Goal: Information Seeking & Learning: Find specific fact

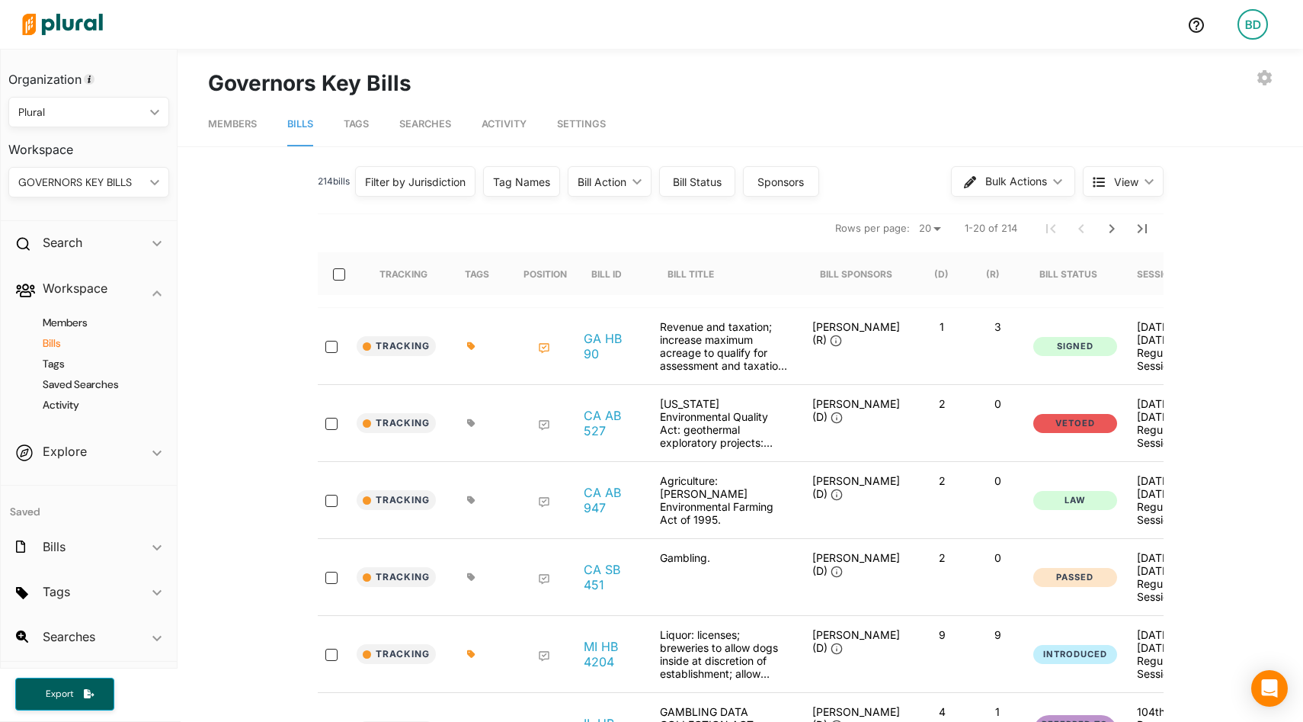
click at [82, 22] on img at bounding box center [62, 24] width 107 height 53
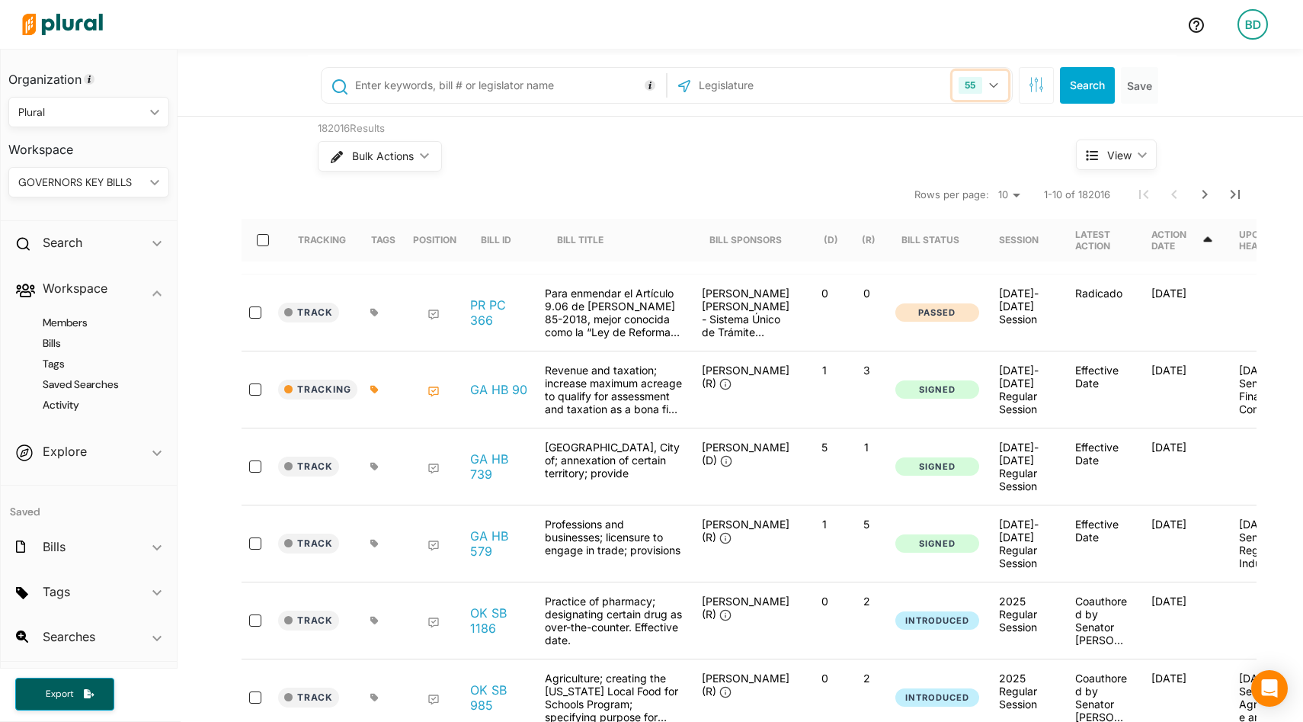
click at [993, 82] on icon "button" at bounding box center [993, 85] width 9 height 6
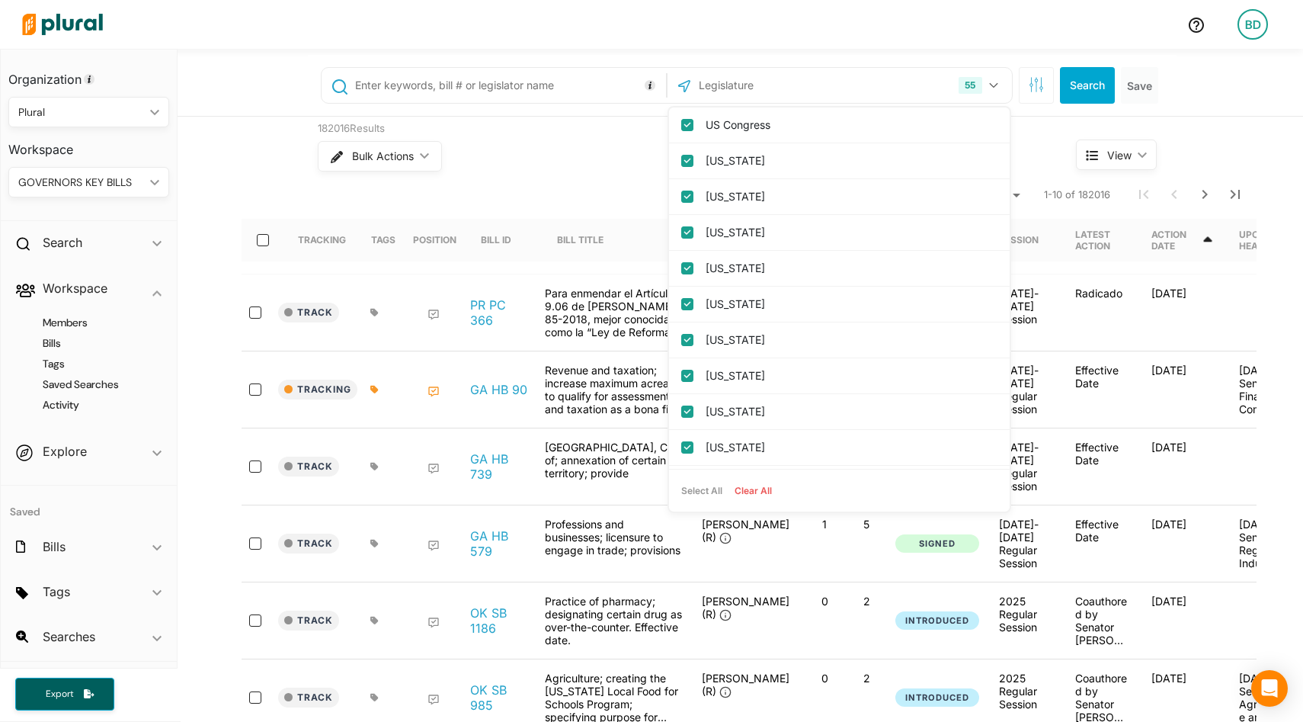
click at [761, 486] on button "Clear All" at bounding box center [754, 490] width 50 height 23
checkbox input "false"
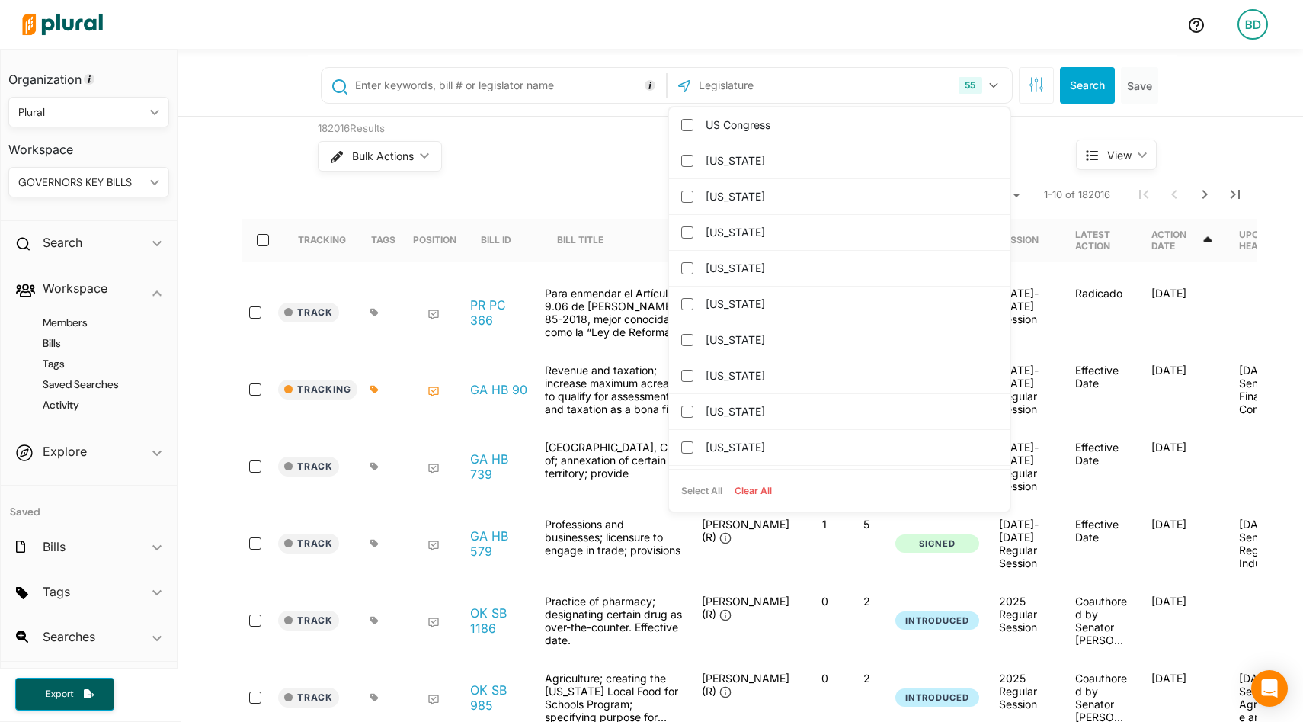
checkbox input "false"
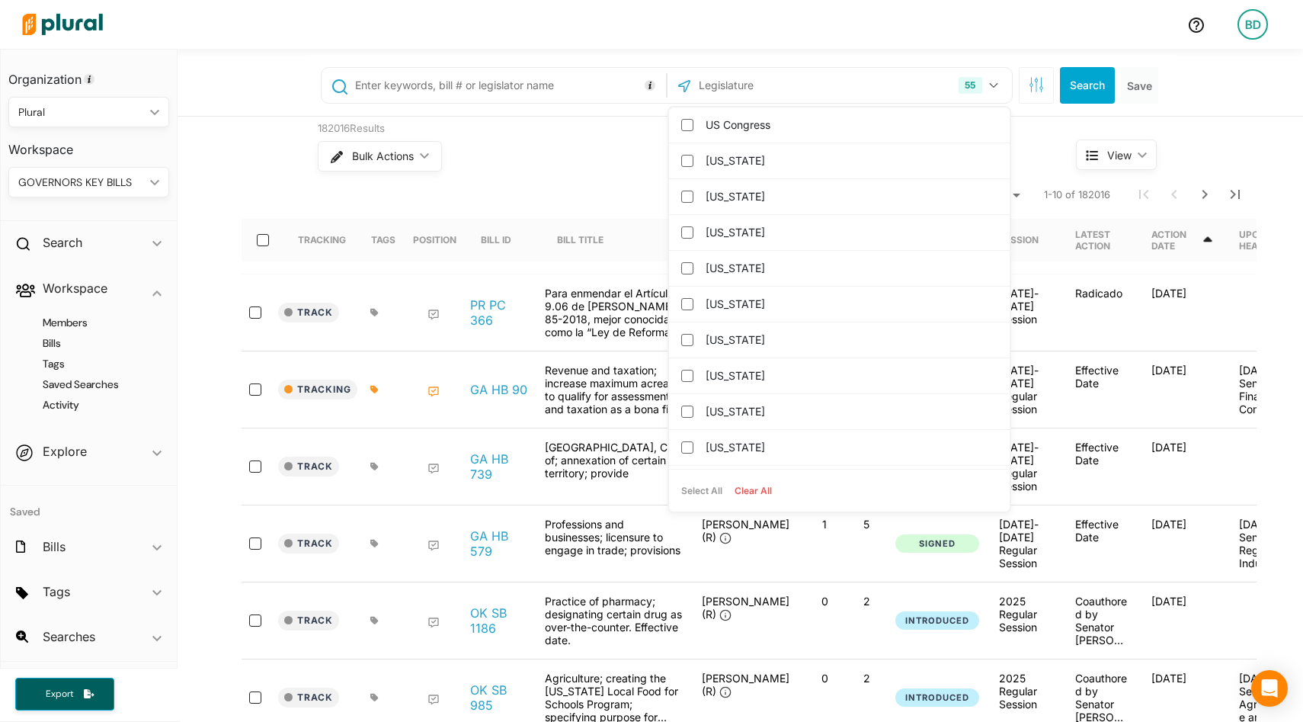
checkbox columbia "false"
checkbox input "false"
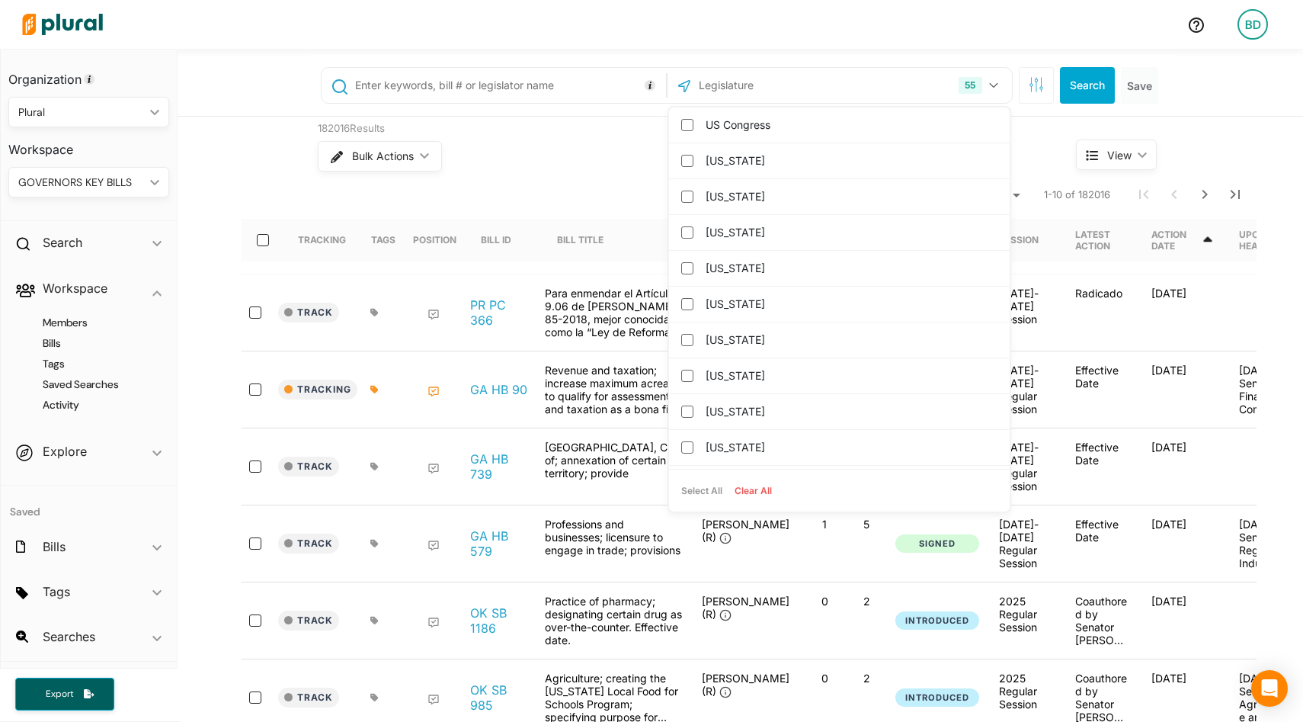
checkbox input "false"
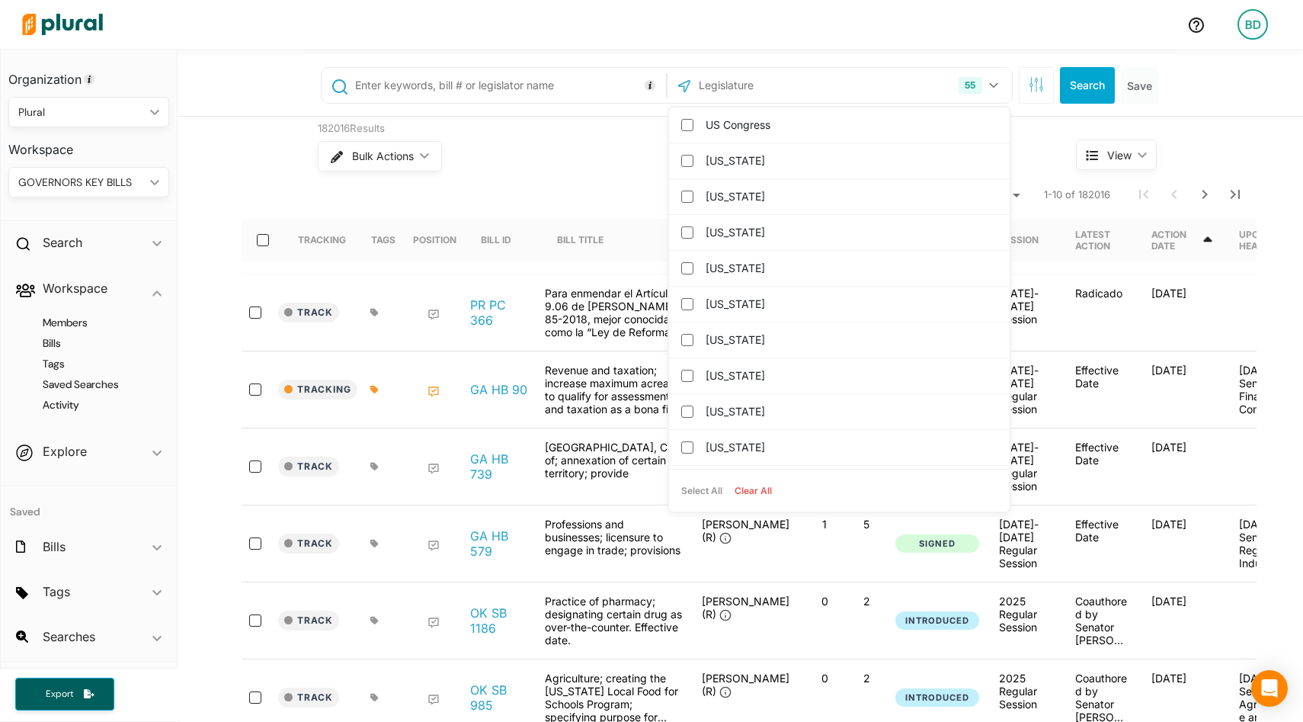
checkbox input "false"
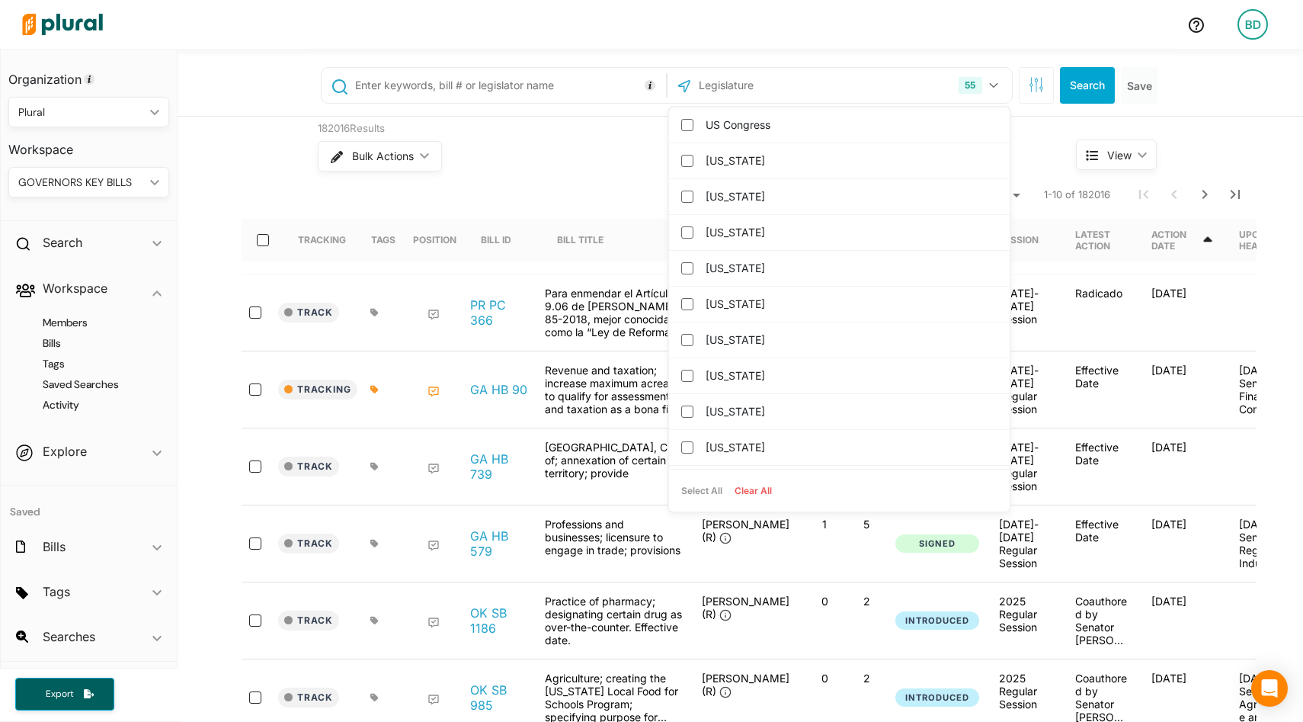
checkbox input "false"
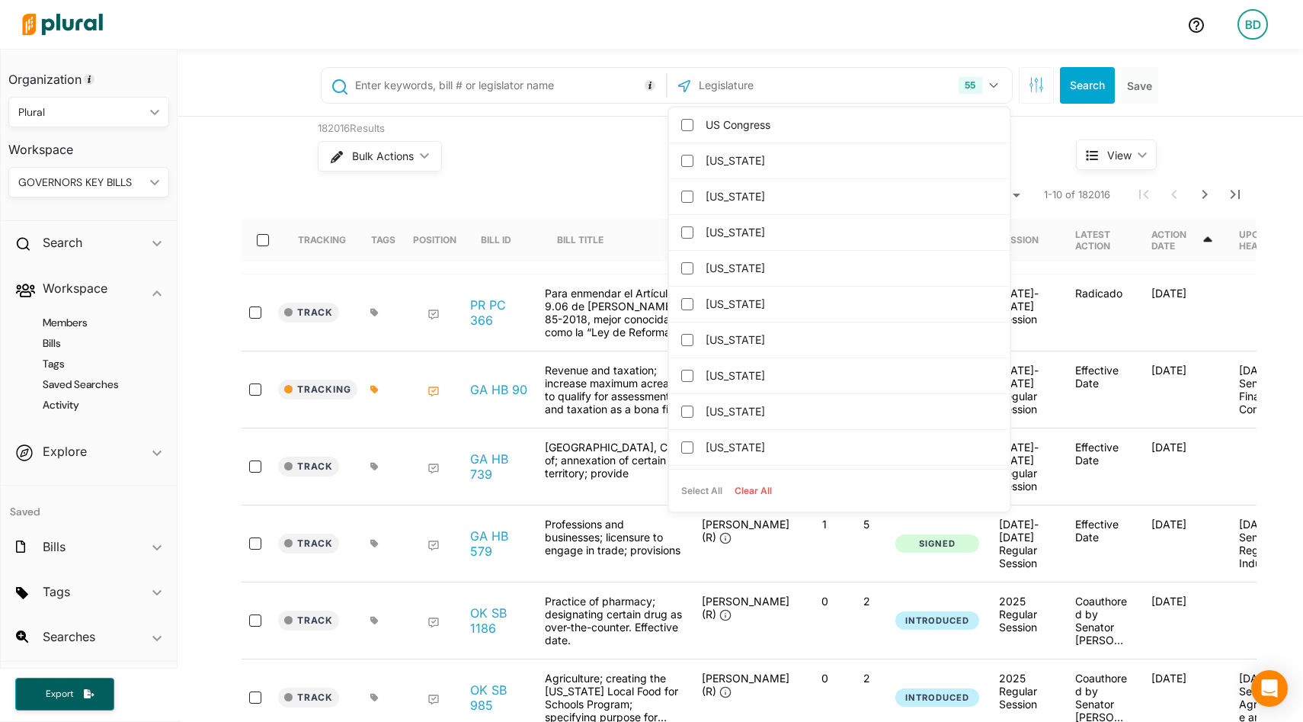
checkbox input "false"
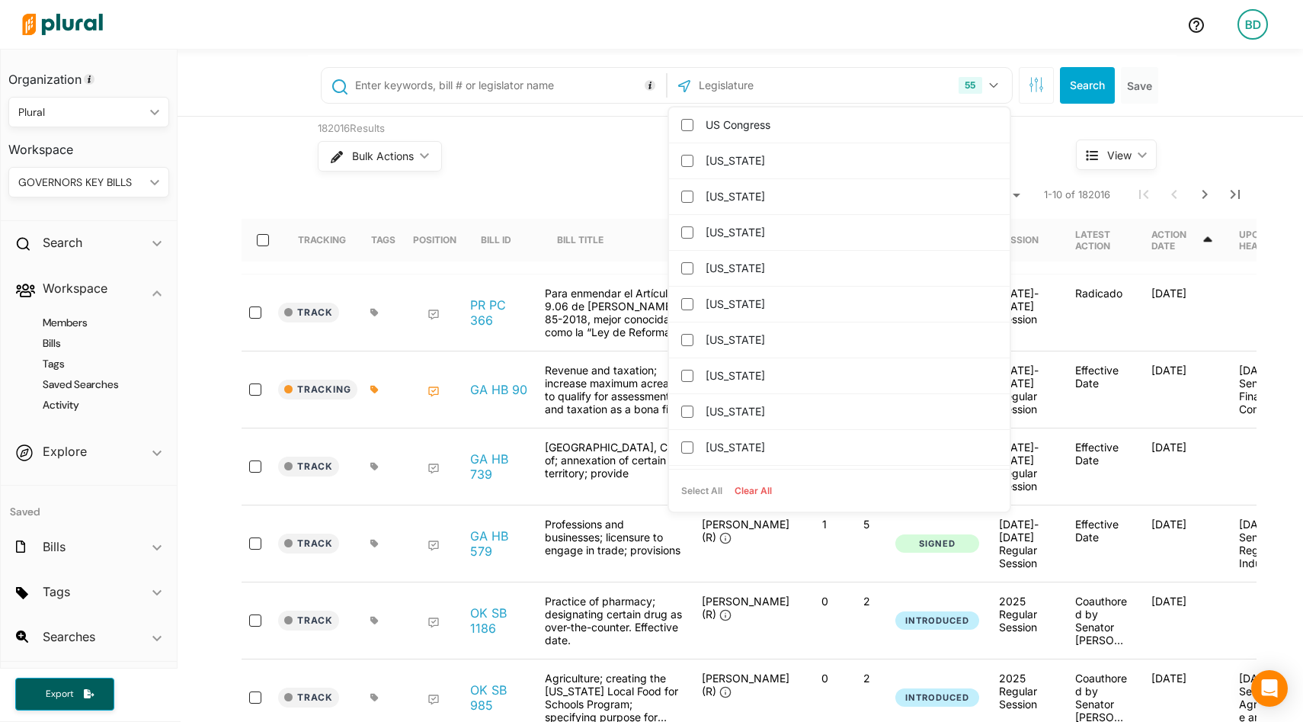
checkbox input "false"
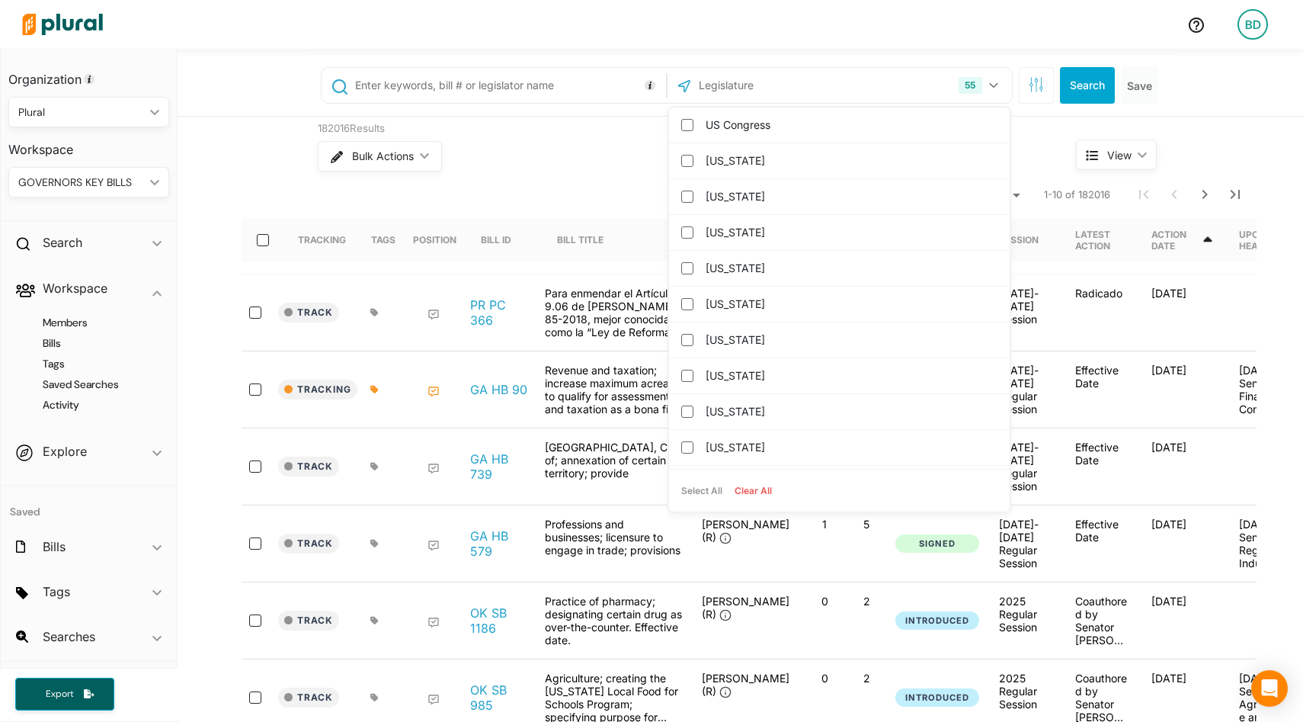
checkbox input "false"
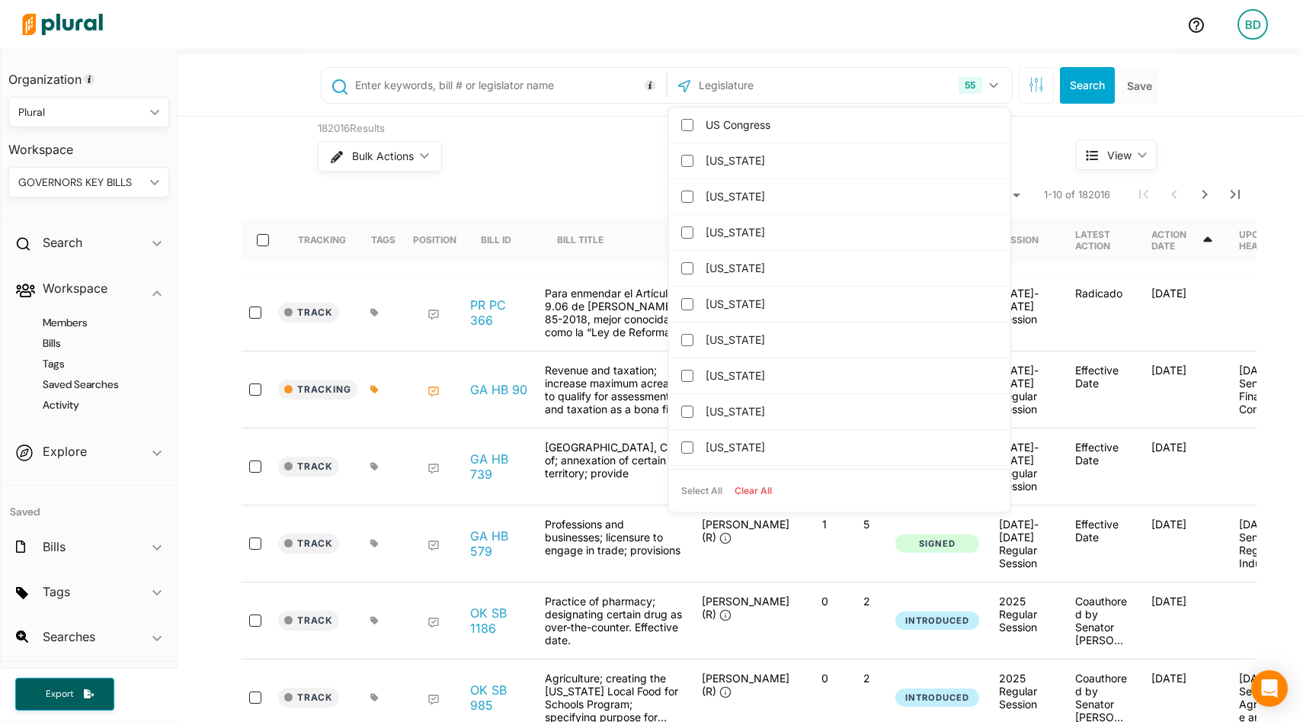
checkbox input "false"
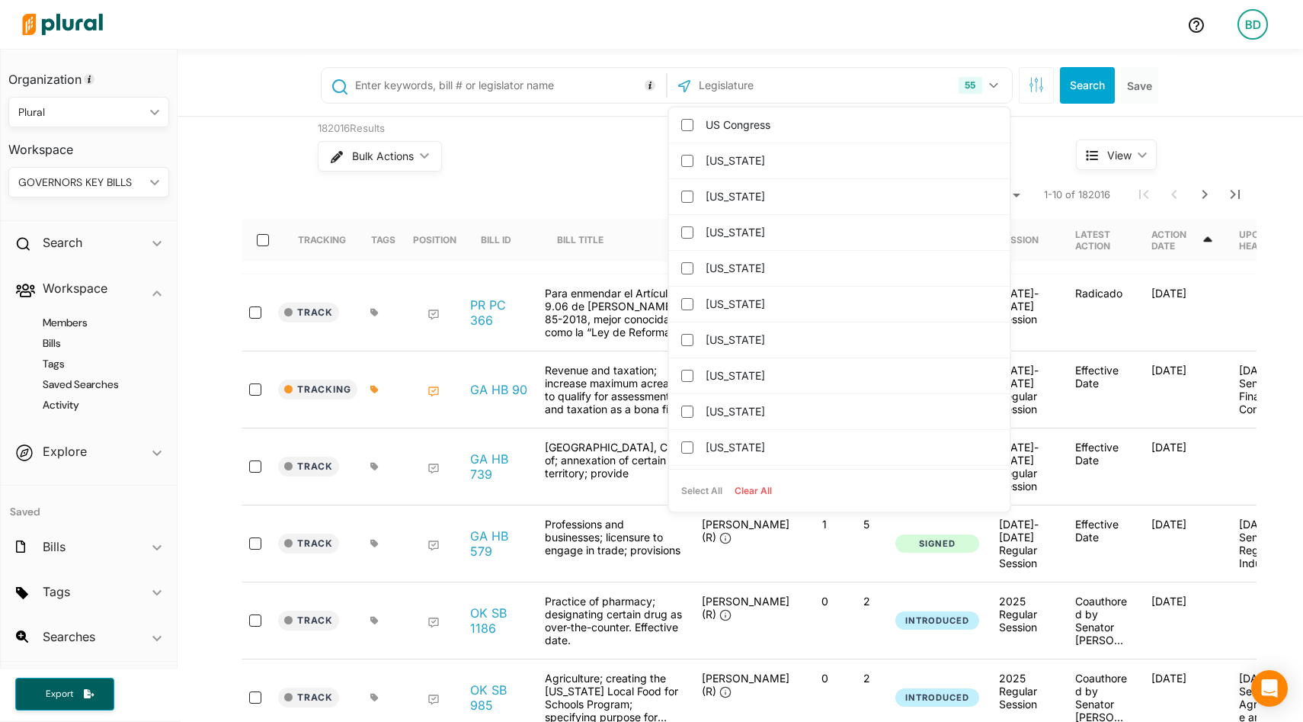
checkbox input "false"
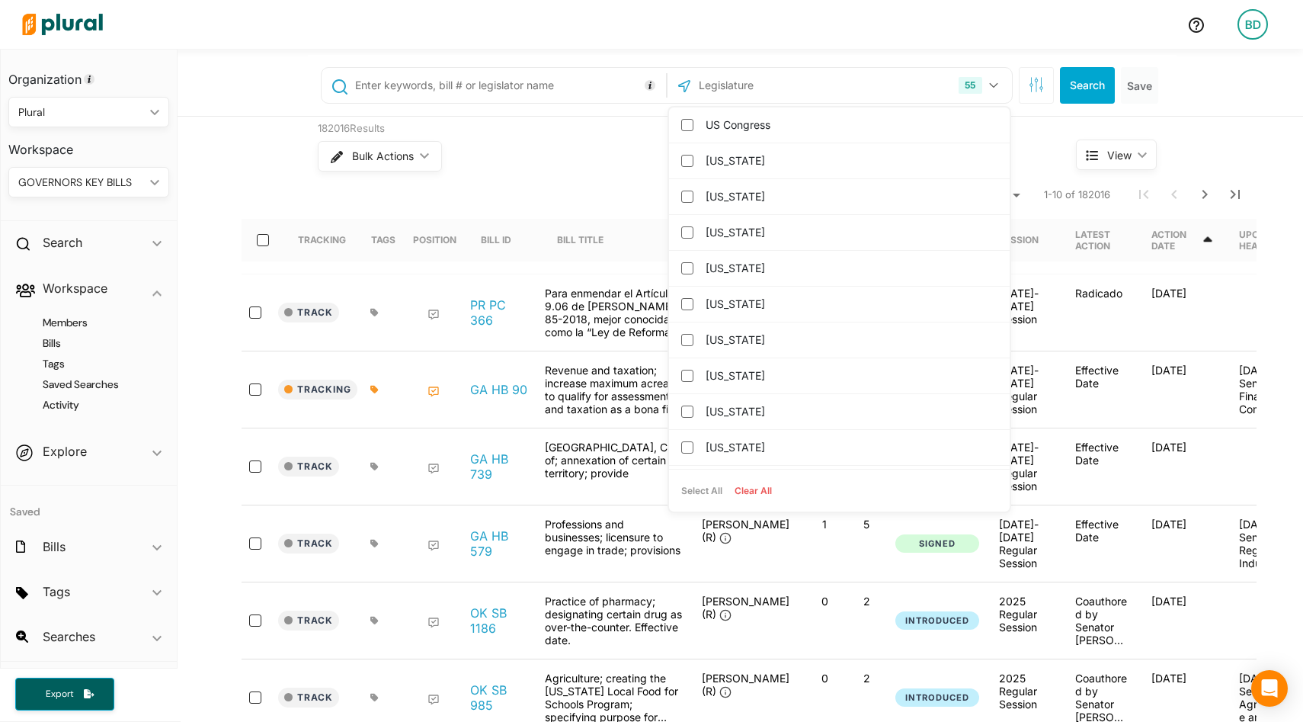
checkbox input "false"
click at [687, 127] on input "US Congress" at bounding box center [687, 125] width 12 height 12
checkbox input "true"
click at [1086, 85] on button "Search" at bounding box center [1087, 85] width 55 height 37
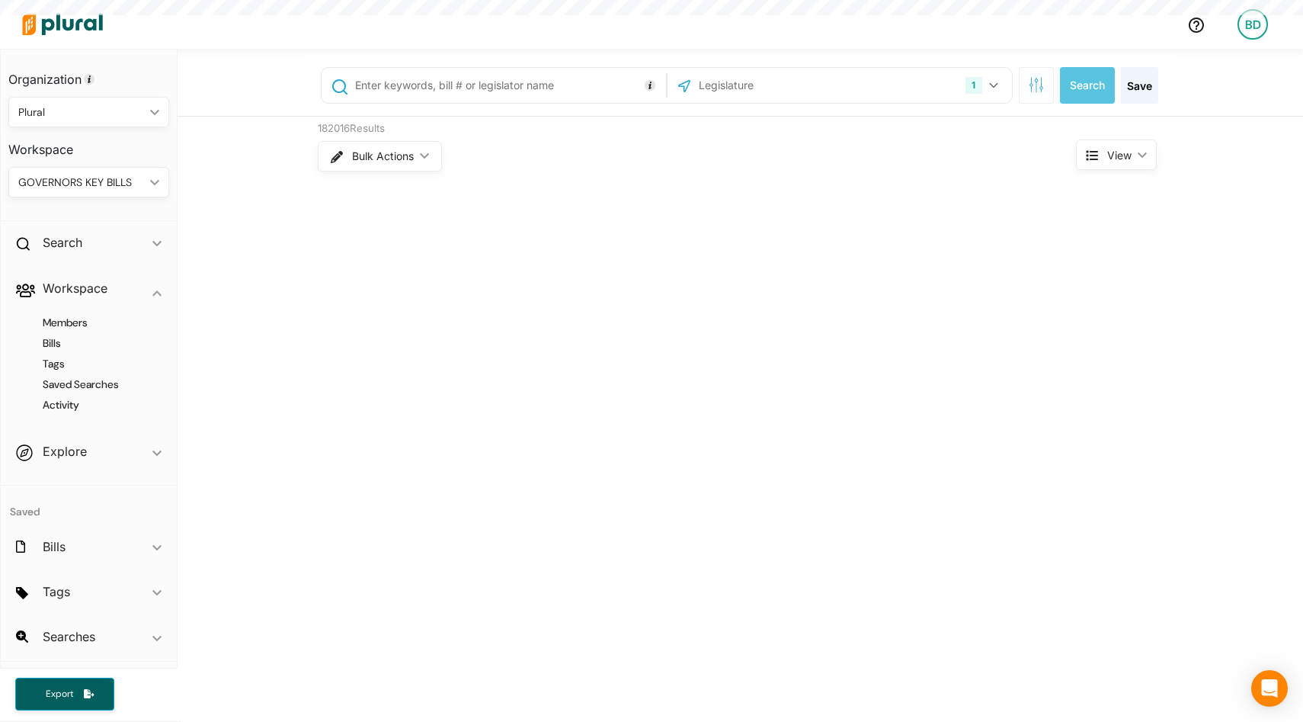
click at [522, 87] on input "text" at bounding box center [508, 85] width 309 height 29
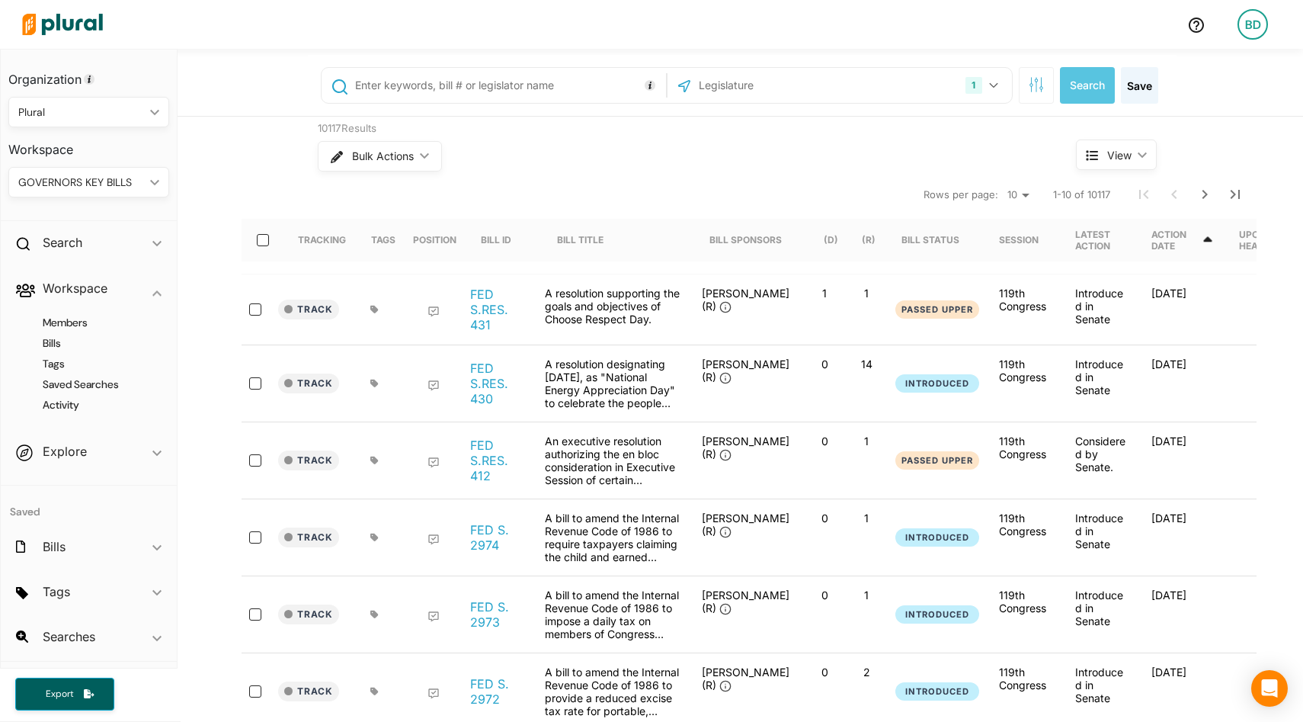
type input "4"
type input "524"
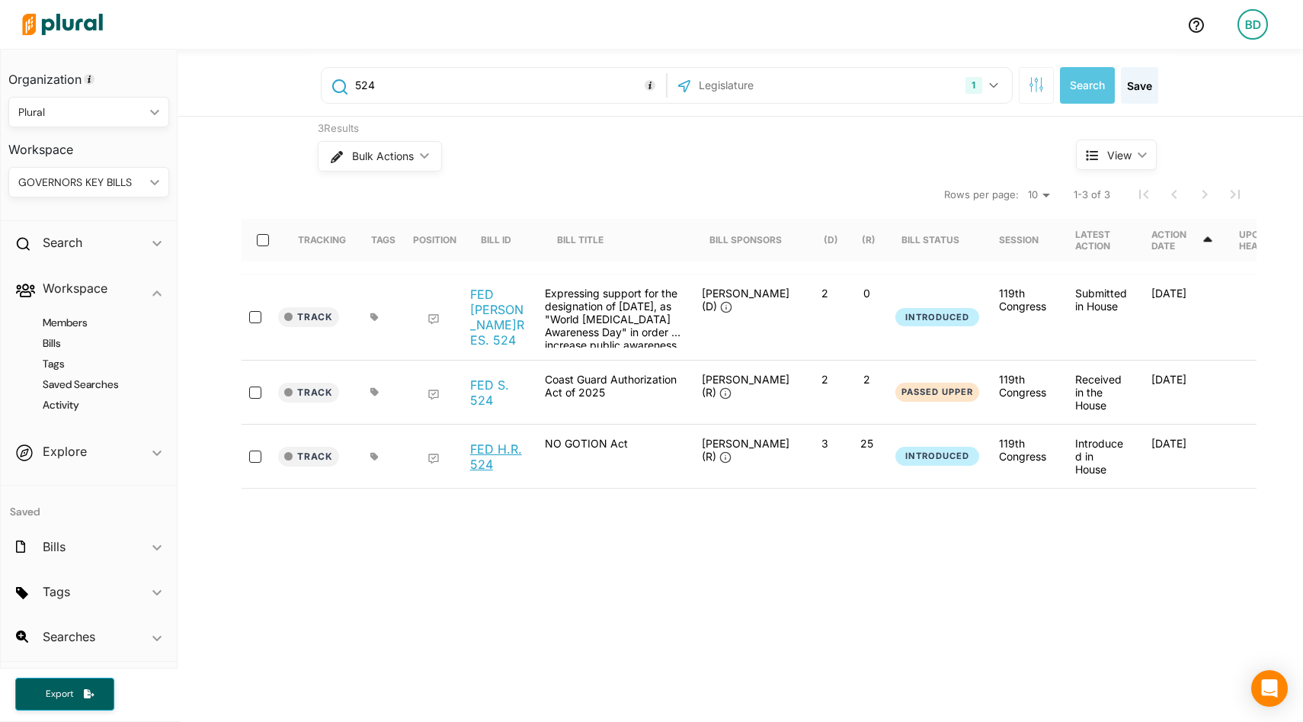
click at [489, 441] on link "FED H.R. 524" at bounding box center [499, 456] width 58 height 30
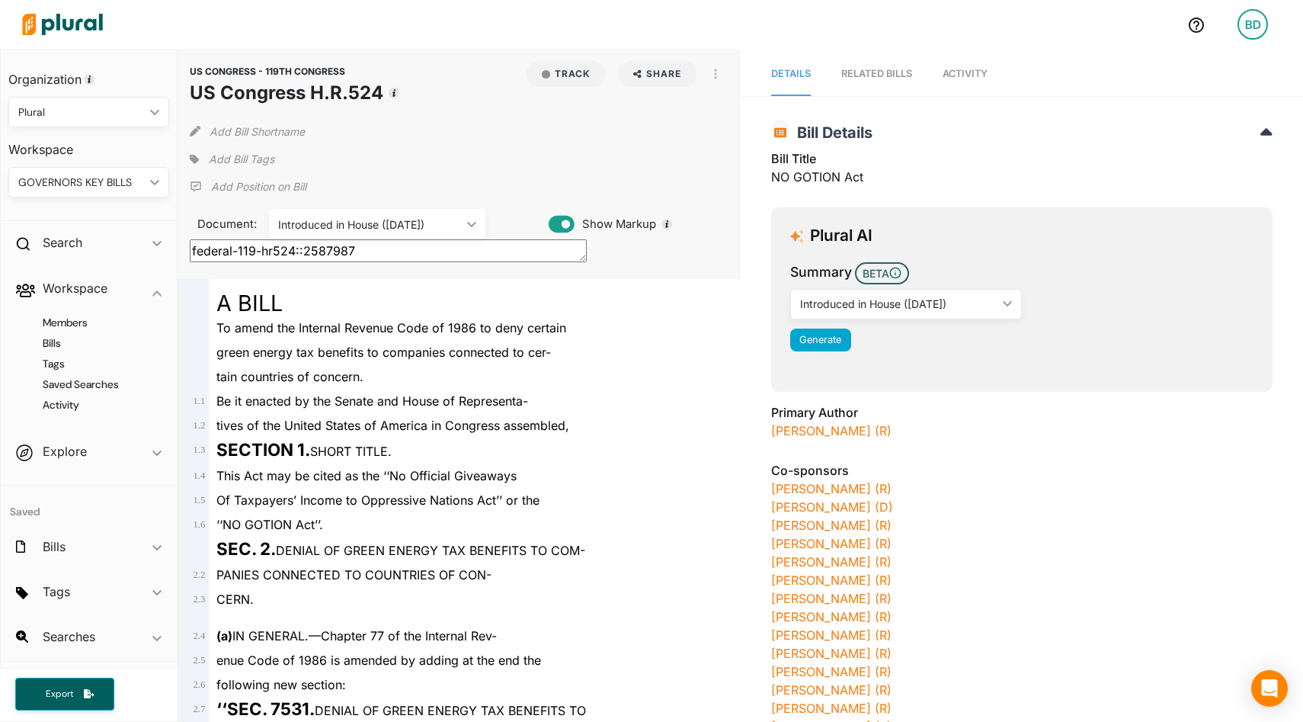
click at [79, 24] on img at bounding box center [62, 24] width 107 height 53
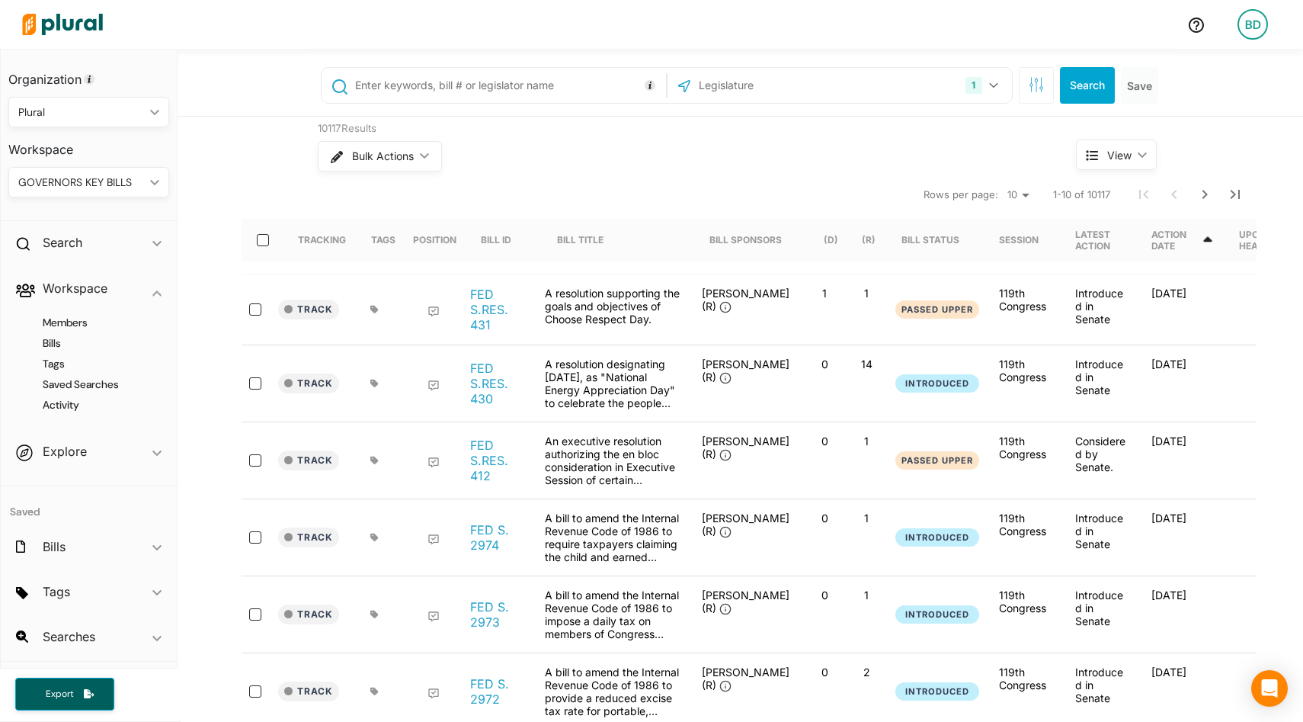
click at [457, 84] on input "text" at bounding box center [508, 85] width 309 height 29
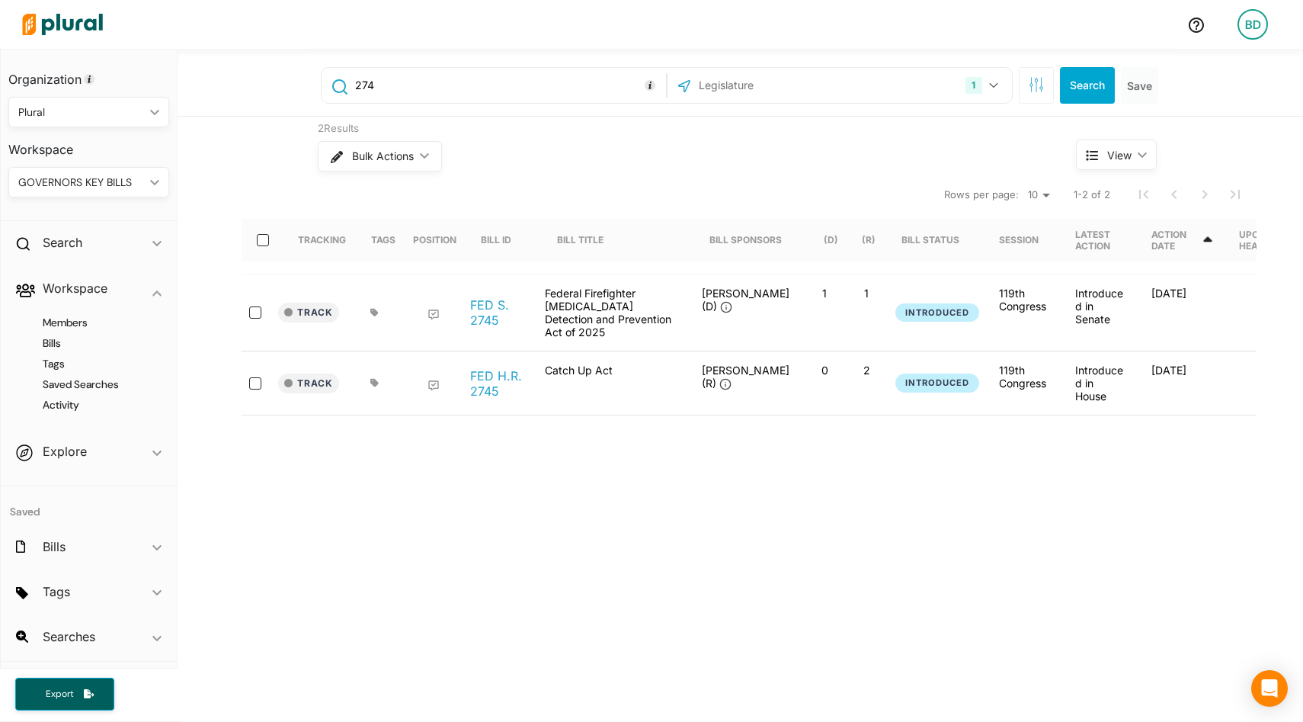
type input "274"
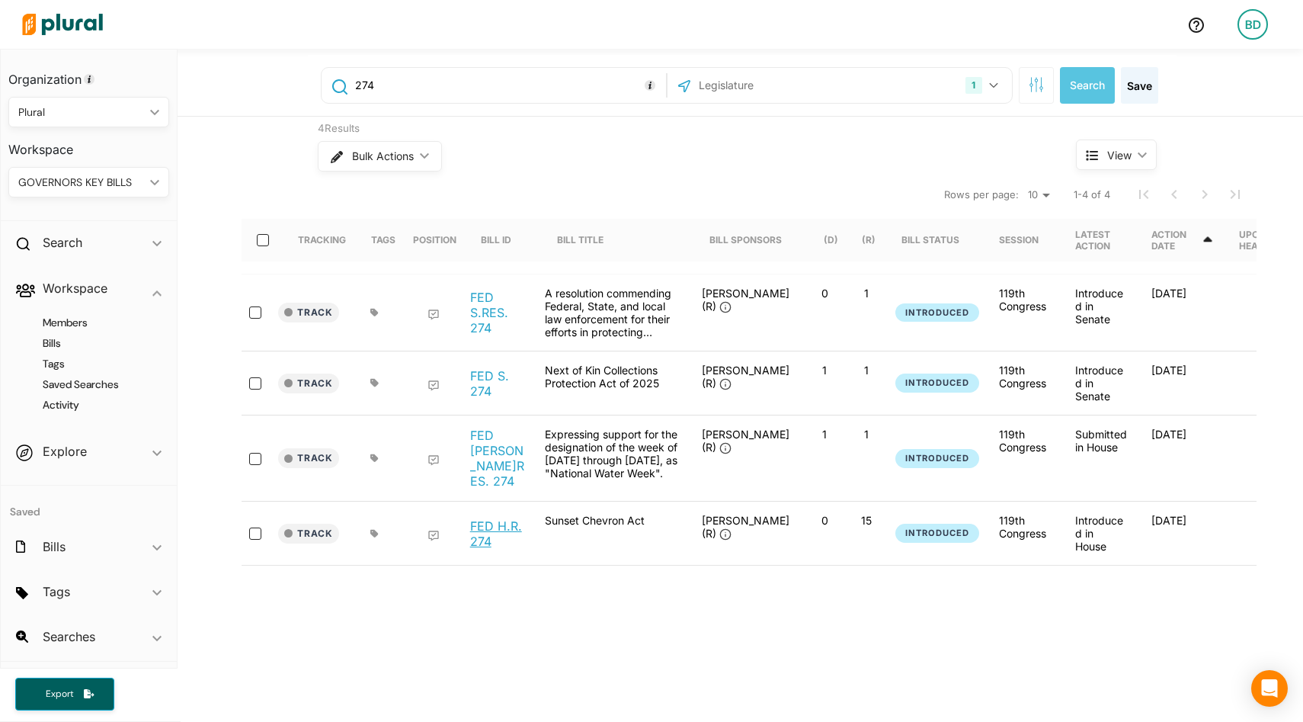
click at [476, 520] on link "FED H.R. 274" at bounding box center [499, 533] width 58 height 30
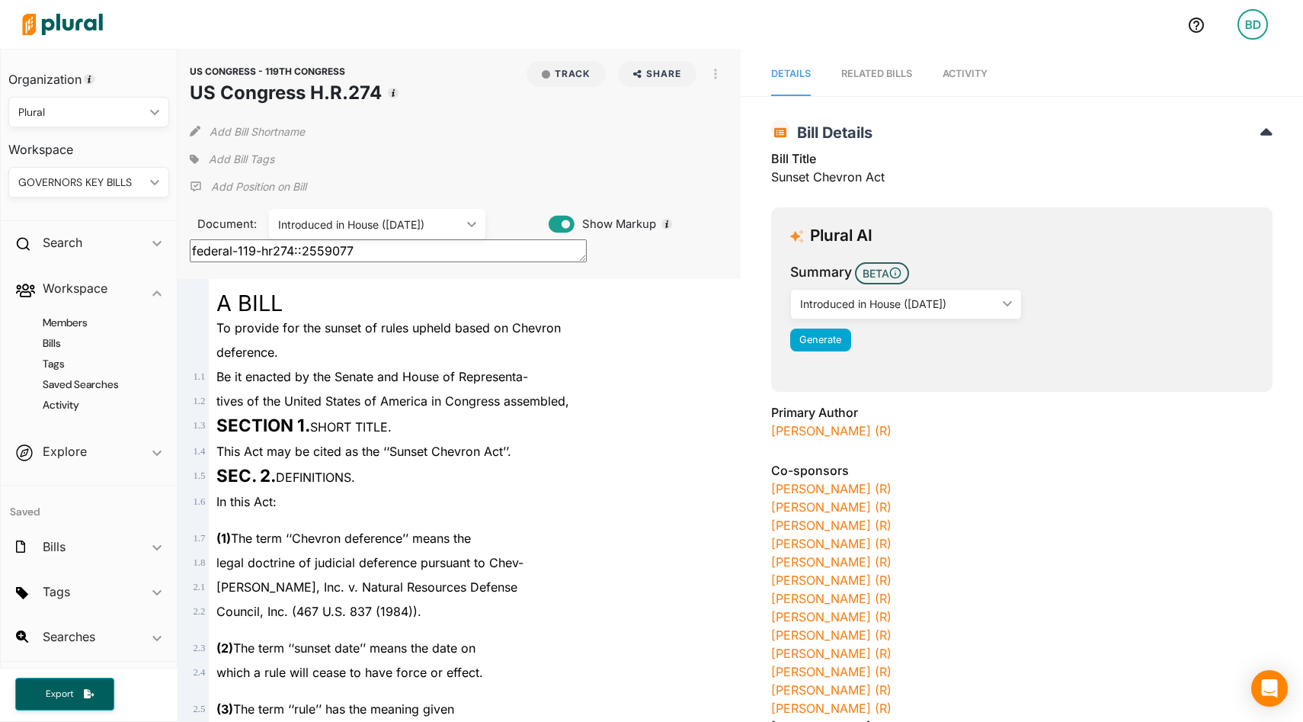
click at [963, 61] on link "Activity" at bounding box center [965, 74] width 45 height 43
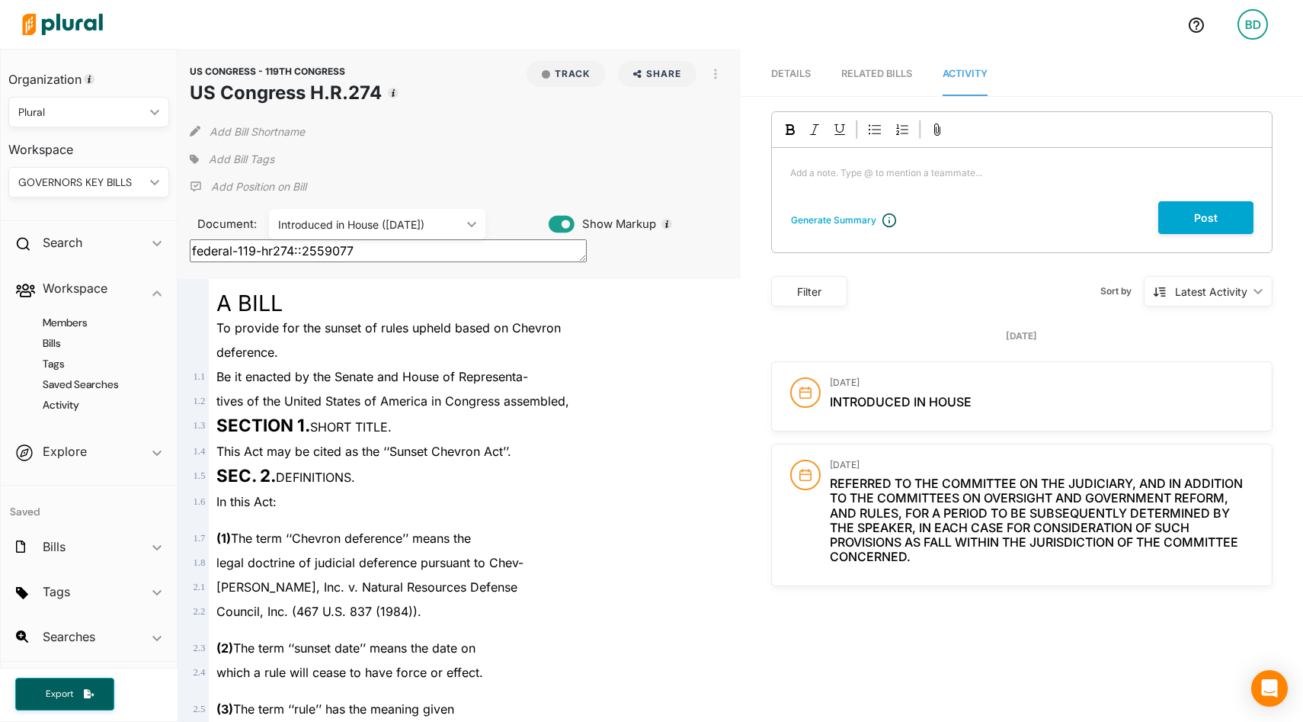
click at [793, 72] on span "Details" at bounding box center [791, 73] width 40 height 11
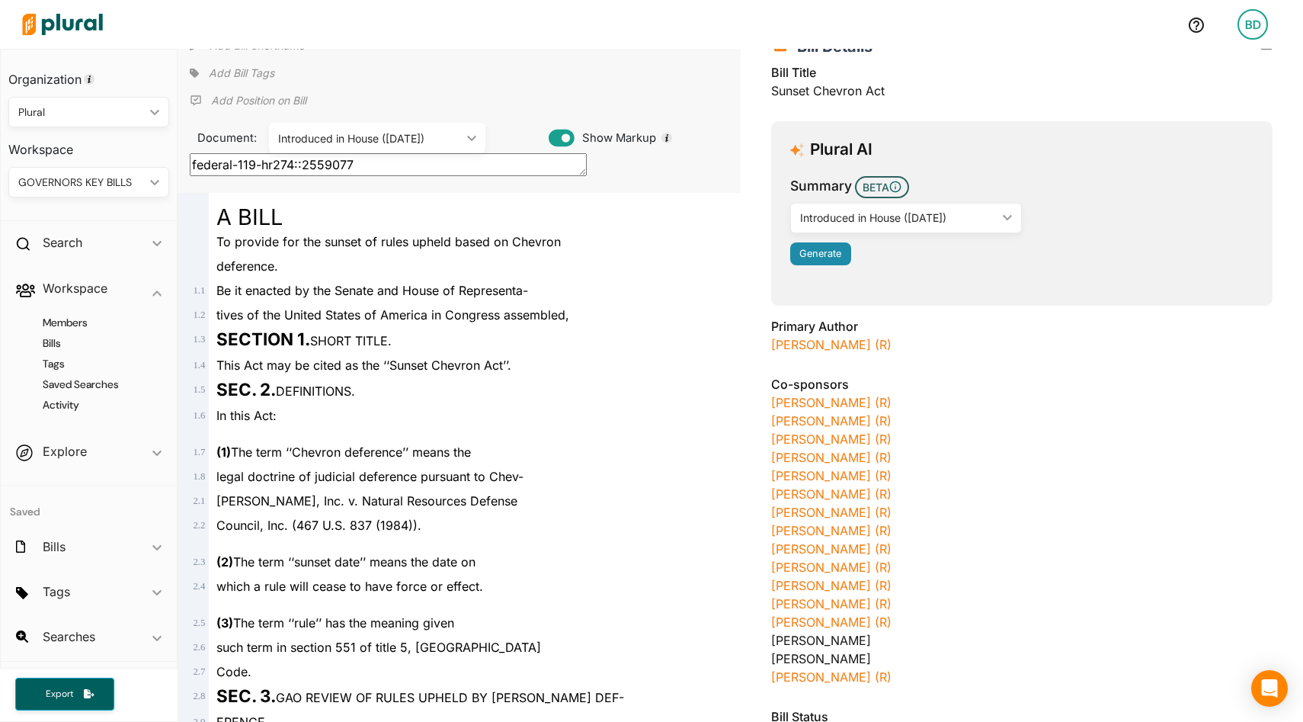
scroll to position [87, 0]
click at [818, 263] on button "Generate" at bounding box center [820, 253] width 61 height 23
